Goal: Task Accomplishment & Management: Manage account settings

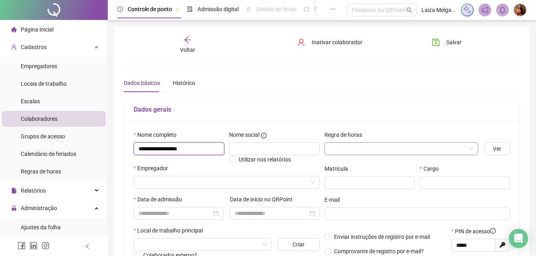
type input "**********"
click at [349, 143] on input "search" at bounding box center [397, 149] width 137 height 12
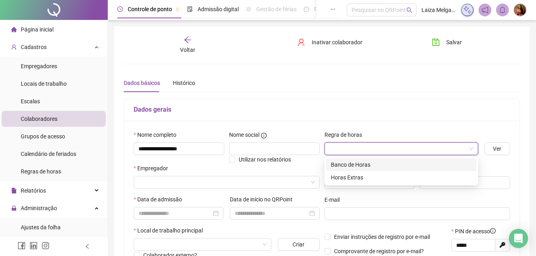
click at [347, 164] on div "Banco de Horas" at bounding box center [401, 164] width 141 height 9
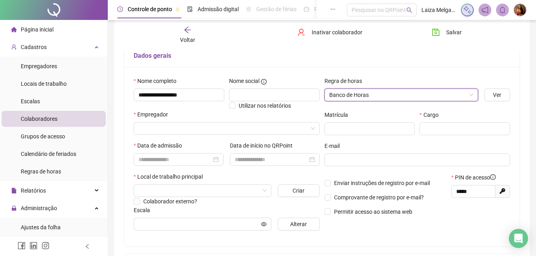
scroll to position [80, 0]
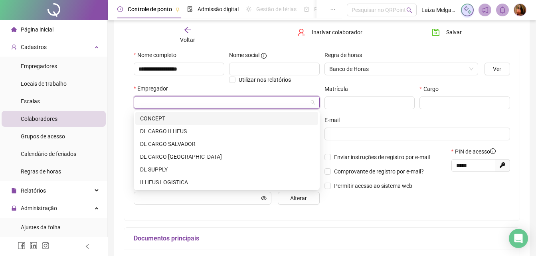
click at [191, 101] on input "search" at bounding box center [222, 103] width 169 height 12
click at [173, 170] on div "DL SUPPLY" at bounding box center [226, 169] width 173 height 9
click at [173, 170] on input "search" at bounding box center [198, 165] width 121 height 12
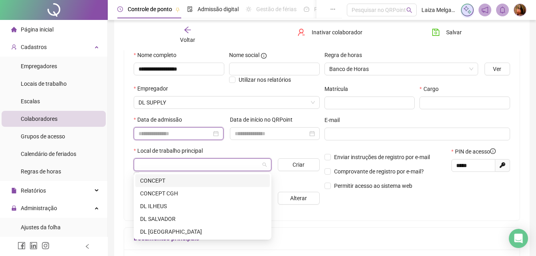
click at [180, 130] on input at bounding box center [174, 133] width 73 height 9
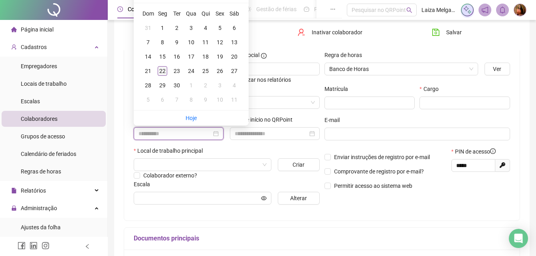
type input "**********"
click at [164, 72] on div "22" at bounding box center [163, 71] width 10 height 10
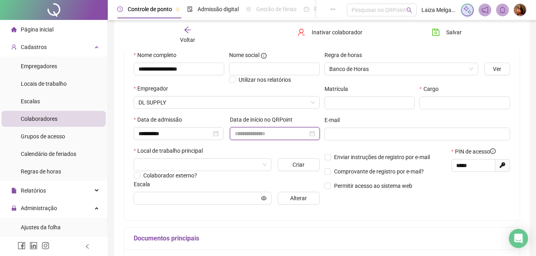
click at [245, 133] on input at bounding box center [271, 133] width 73 height 9
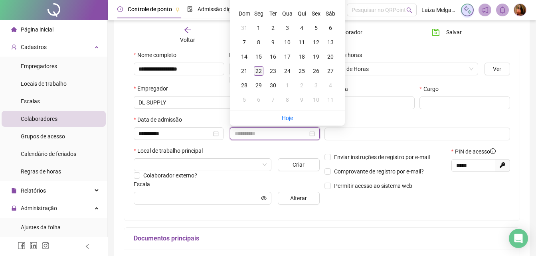
type input "**********"
click at [256, 69] on div "22" at bounding box center [259, 71] width 10 height 10
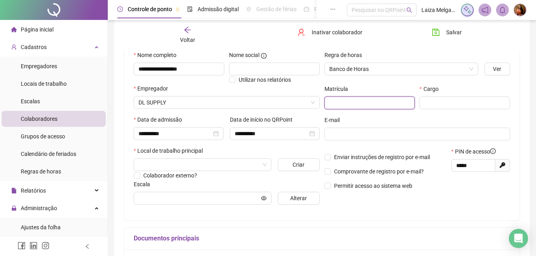
click at [350, 102] on input "text" at bounding box center [369, 103] width 91 height 13
type input "*"
type input "******"
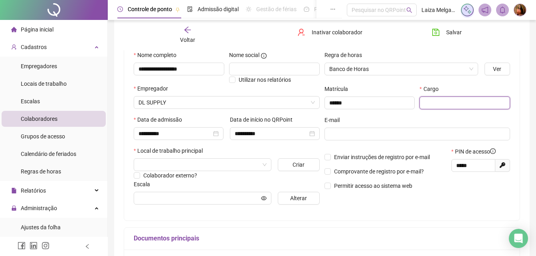
click at [459, 101] on input "text" at bounding box center [464, 103] width 91 height 13
click at [460, 103] on input "**********" at bounding box center [464, 103] width 91 height 13
type input "**********"
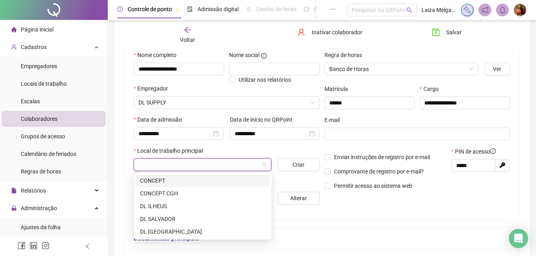
click at [176, 166] on input "search" at bounding box center [198, 165] width 121 height 12
click at [164, 219] on div "DL SALVADOR" at bounding box center [202, 219] width 125 height 9
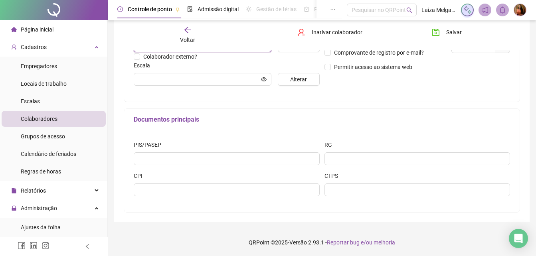
scroll to position [199, 0]
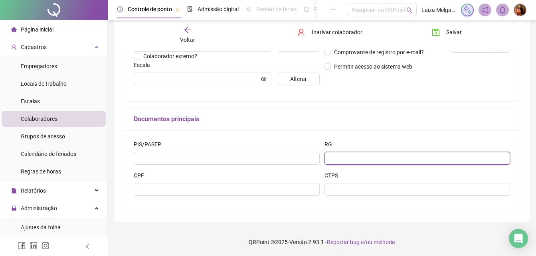
click at [352, 162] on input "text" at bounding box center [417, 158] width 186 height 13
type input "**********"
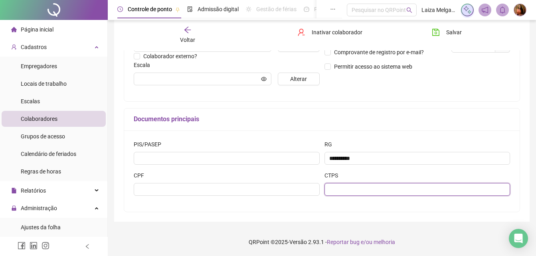
click at [359, 191] on input "text" at bounding box center [417, 189] width 186 height 13
type input "**********"
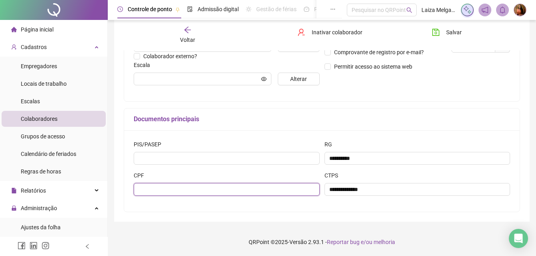
click at [286, 191] on input "text" at bounding box center [227, 189] width 186 height 13
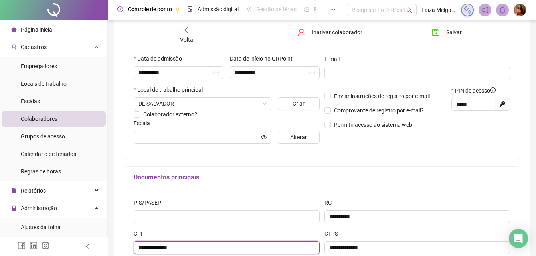
scroll to position [119, 0]
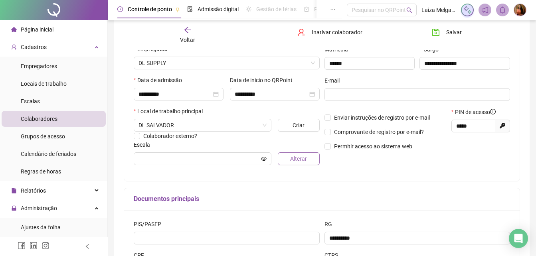
type input "**********"
click at [284, 158] on button "Alterar" at bounding box center [298, 158] width 41 height 13
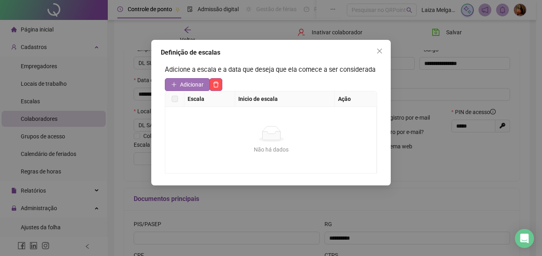
click at [189, 86] on span "Adicionar" at bounding box center [192, 84] width 24 height 9
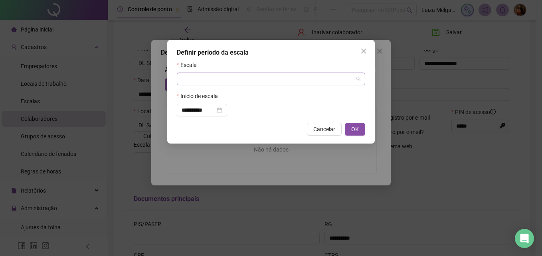
click at [191, 80] on input "search" at bounding box center [268, 79] width 172 height 12
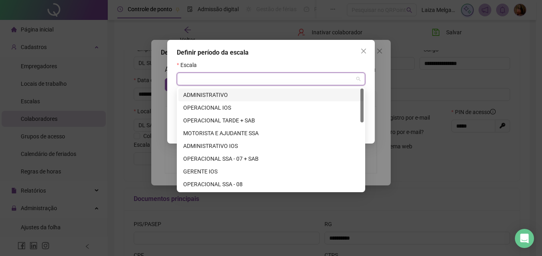
click at [203, 94] on div "ADMINISTRATIVO" at bounding box center [271, 95] width 176 height 9
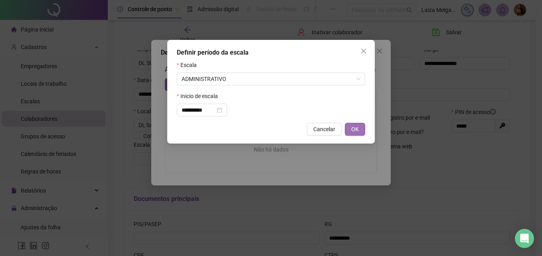
click at [355, 127] on span "OK" at bounding box center [355, 129] width 8 height 9
type input "**********"
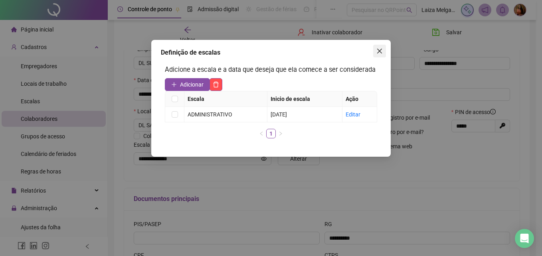
click at [379, 53] on icon "close" at bounding box center [379, 51] width 6 height 6
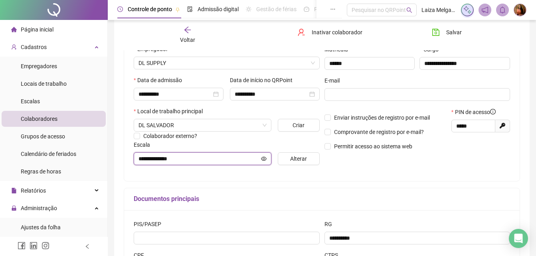
click at [265, 159] on icon "eye" at bounding box center [264, 159] width 6 height 6
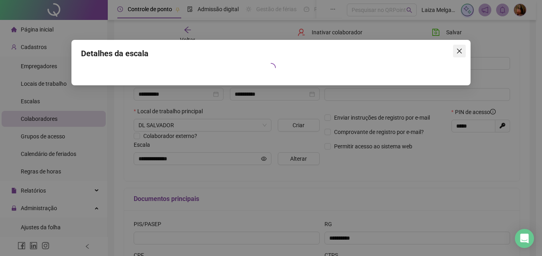
click at [460, 50] on icon "close" at bounding box center [459, 51] width 5 height 5
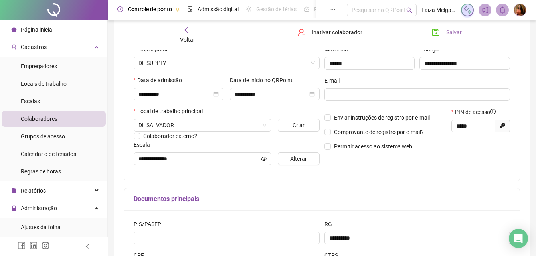
click at [452, 34] on span "Salvar" at bounding box center [454, 32] width 16 height 9
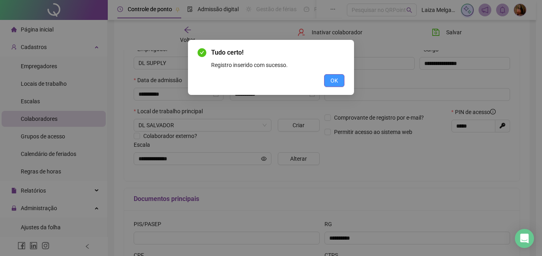
click at [335, 79] on span "OK" at bounding box center [334, 80] width 8 height 9
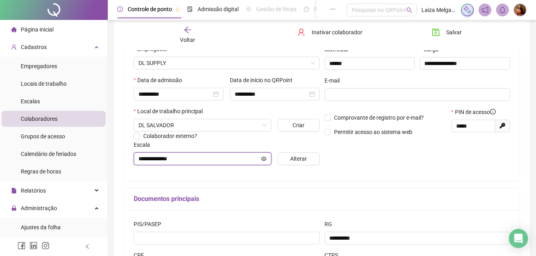
click at [263, 158] on icon "eye" at bounding box center [264, 158] width 6 height 4
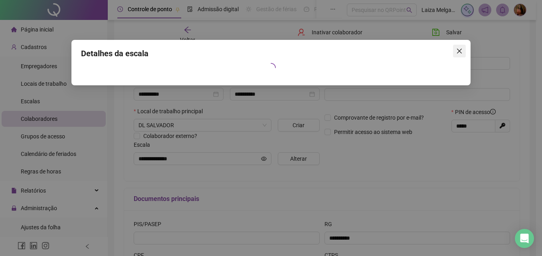
click at [460, 51] on icon "close" at bounding box center [459, 51] width 6 height 6
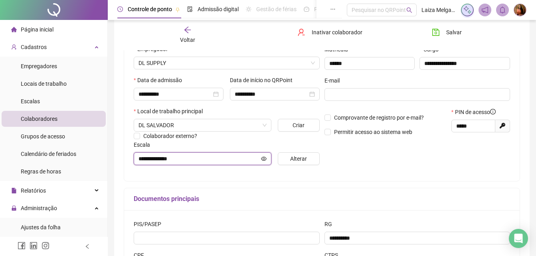
click at [264, 159] on icon "eye" at bounding box center [264, 158] width 6 height 4
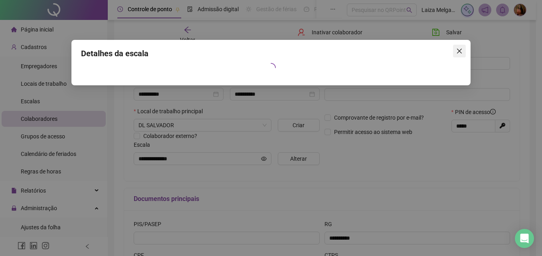
click at [458, 51] on icon "close" at bounding box center [459, 51] width 5 height 5
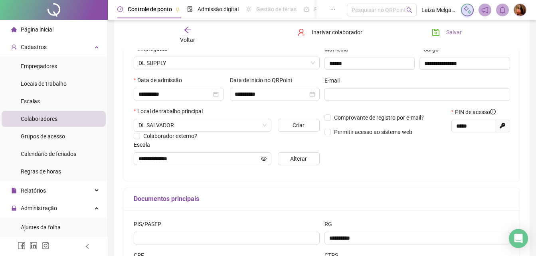
click at [451, 32] on span "Salvar" at bounding box center [454, 32] width 16 height 9
click at [186, 28] on icon "arrow-left" at bounding box center [187, 30] width 8 height 8
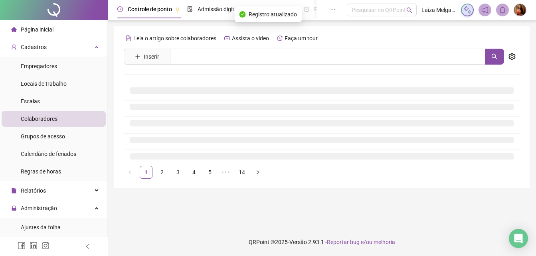
scroll to position [0, 0]
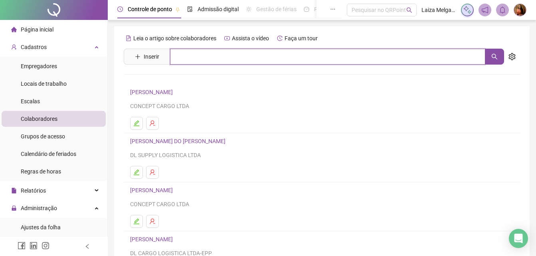
click at [193, 56] on input "text" at bounding box center [327, 57] width 315 height 16
type input "*****"
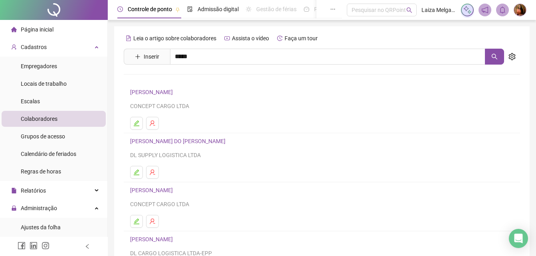
click at [181, 81] on link "[PERSON_NAME]" at bounding box center [159, 80] width 43 height 6
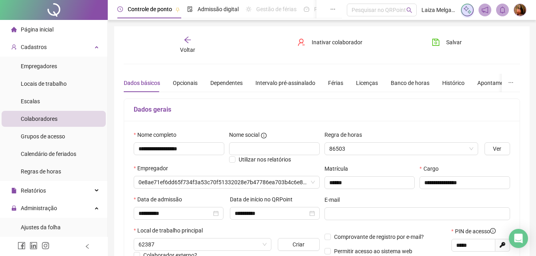
type input "**********"
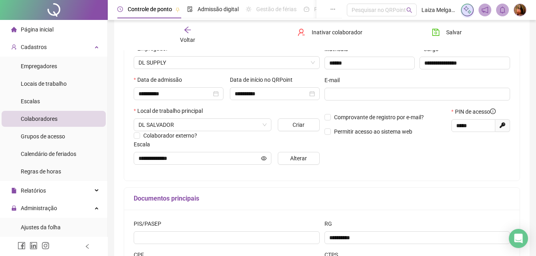
scroll to position [80, 0]
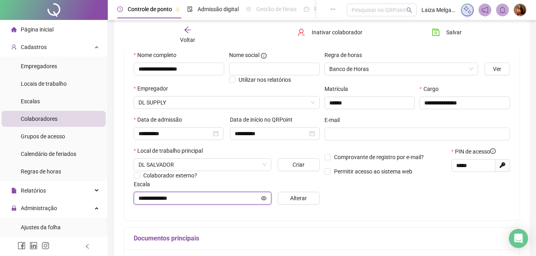
click at [265, 197] on icon "eye" at bounding box center [264, 198] width 6 height 6
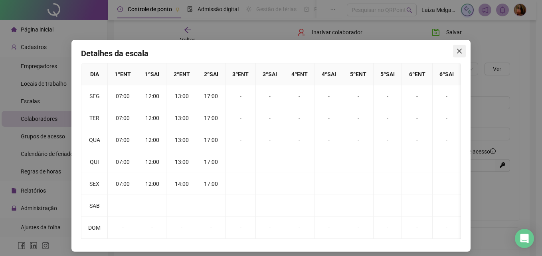
click at [458, 51] on icon "close" at bounding box center [459, 51] width 6 height 6
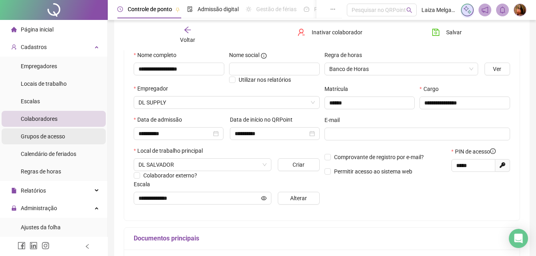
click at [43, 137] on span "Grupos de acesso" at bounding box center [43, 136] width 44 height 6
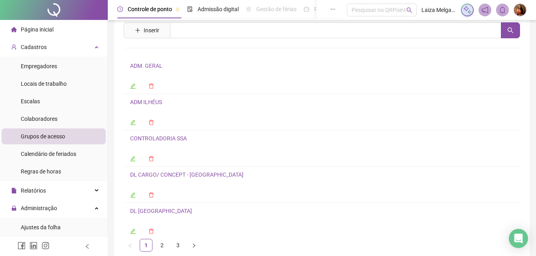
scroll to position [66, 0]
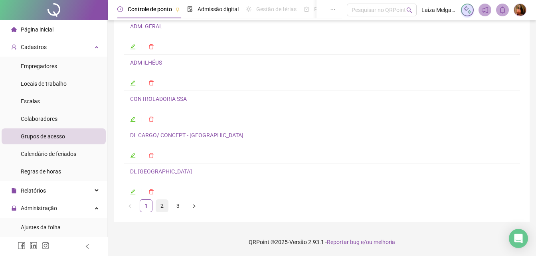
click at [162, 205] on link "2" at bounding box center [162, 206] width 12 height 12
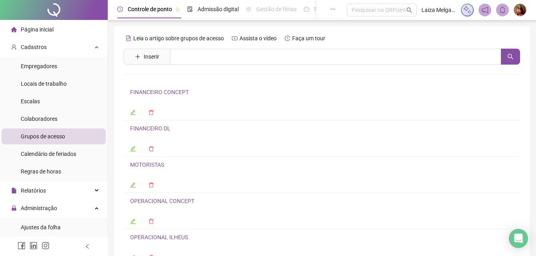
click at [133, 148] on icon "edit" at bounding box center [133, 149] width 6 height 6
click at [133, 148] on div "Leia o artigo sobre grupos de acesso Assista o vídeo Faça um tour Inserir Nenhu…" at bounding box center [322, 155] width 396 height 246
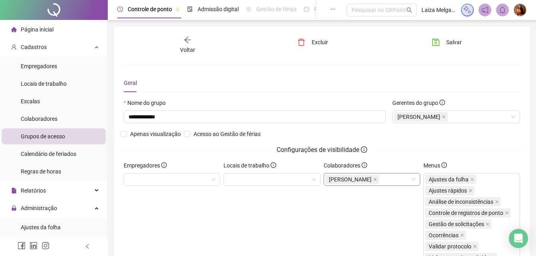
click at [338, 185] on div "[PERSON_NAME]" at bounding box center [353, 179] width 57 height 11
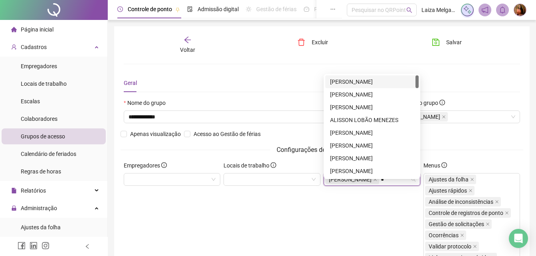
type input "**"
click at [349, 168] on div "[PERSON_NAME]" at bounding box center [372, 171] width 84 height 9
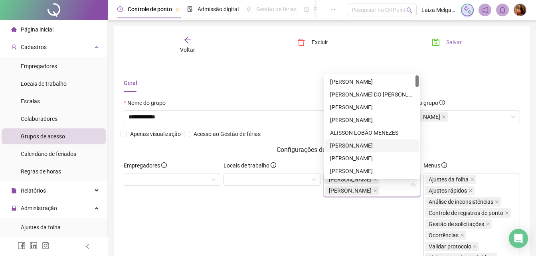
click at [454, 40] on span "Salvar" at bounding box center [454, 42] width 16 height 9
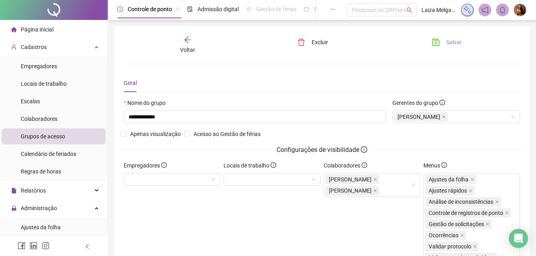
click at [452, 43] on span "Salvar" at bounding box center [454, 42] width 16 height 9
click at [188, 42] on icon "arrow-left" at bounding box center [187, 40] width 6 height 6
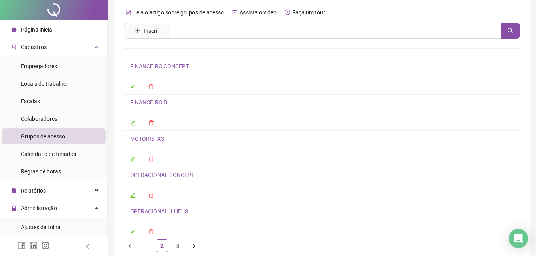
scroll to position [40, 0]
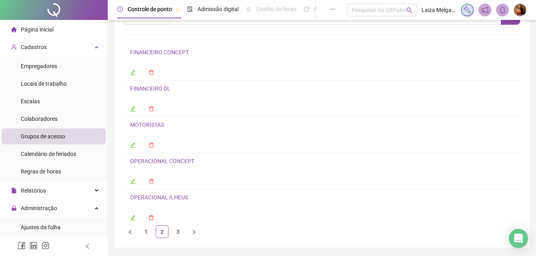
click at [133, 109] on icon "edit" at bounding box center [133, 109] width 6 height 6
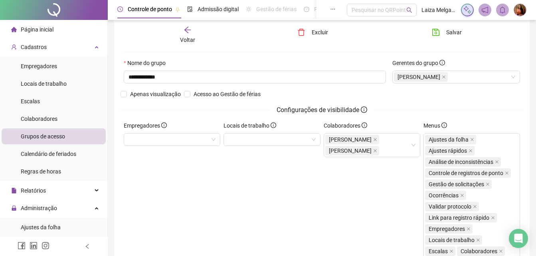
scroll to position [44, 0]
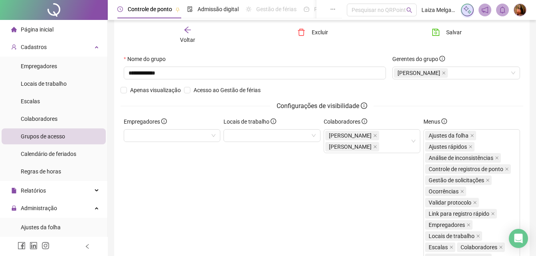
click at [187, 31] on icon "arrow-left" at bounding box center [187, 30] width 8 height 8
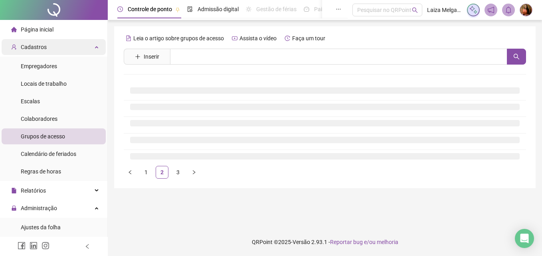
click at [36, 47] on span "Cadastros" at bounding box center [34, 47] width 26 height 6
